Goal: Transaction & Acquisition: Purchase product/service

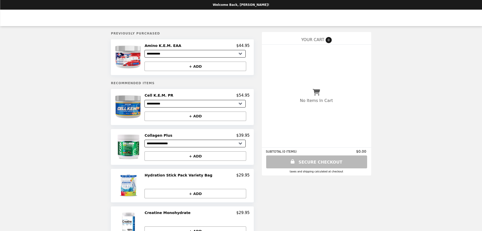
click at [140, 108] on img at bounding box center [129, 107] width 29 height 28
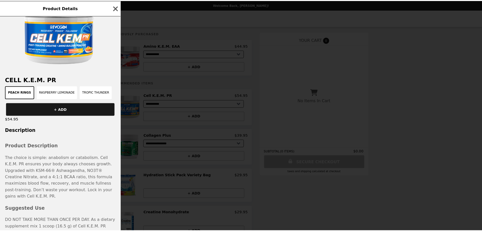
scroll to position [51, 0]
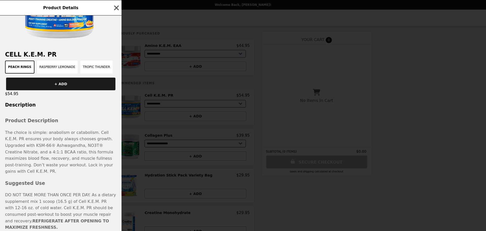
click at [412, 62] on div "Product Details Cell K.E.M. PR Peach Rings Raspberry Lemonade Tropic Thunder + …" at bounding box center [243, 115] width 486 height 231
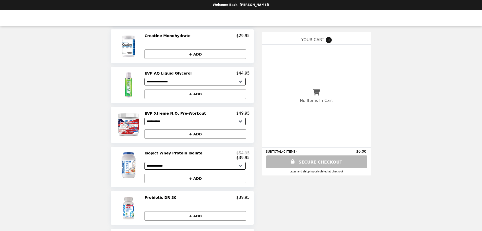
scroll to position [177, 0]
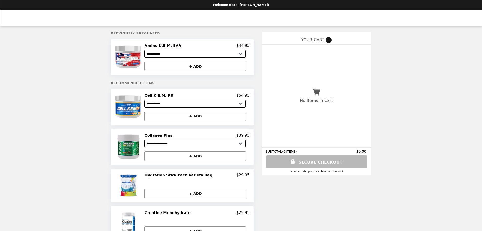
click at [144, 145] on img at bounding box center [129, 147] width 29 height 28
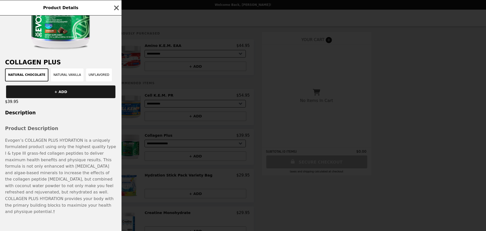
scroll to position [44, 0]
